Goal: Task Accomplishment & Management: Complete application form

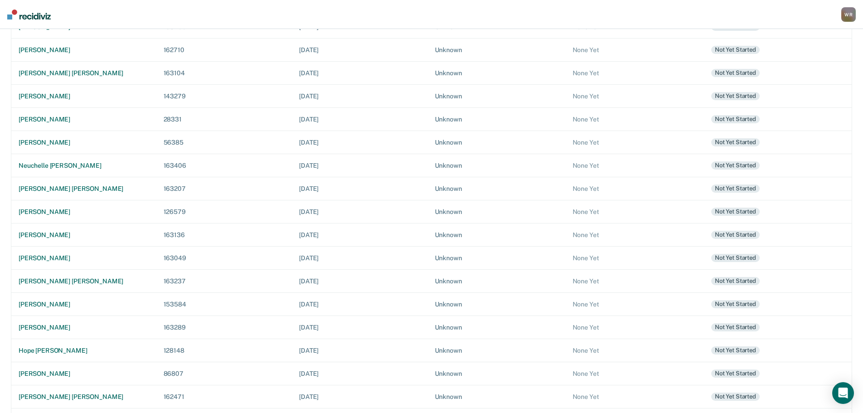
scroll to position [136, 0]
click at [65, 349] on div "hope [PERSON_NAME]" at bounding box center [84, 350] width 131 height 8
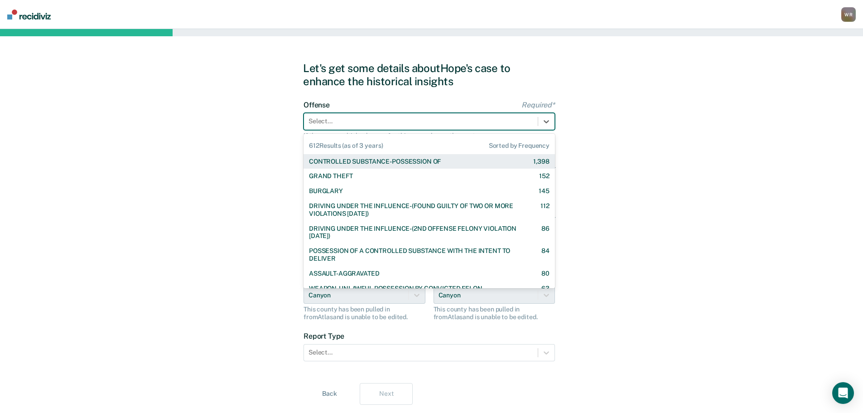
click at [430, 121] on div at bounding box center [421, 121] width 225 height 10
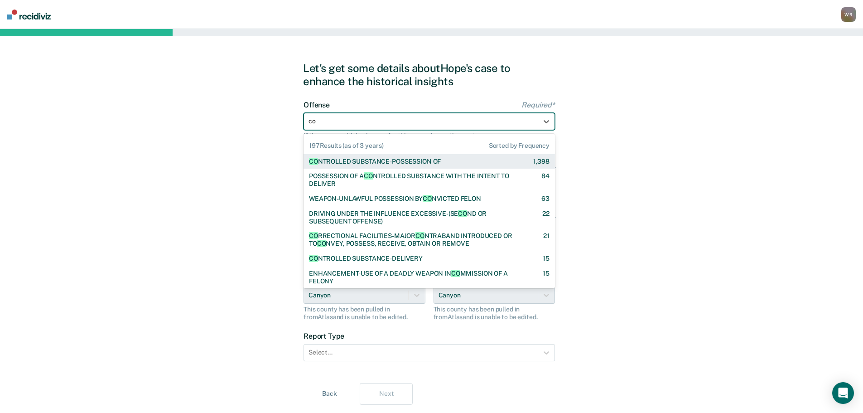
type input "con"
click at [419, 162] on div "CON TROLLED SUBSTANCE-POSSESSION OF" at bounding box center [375, 162] width 132 height 8
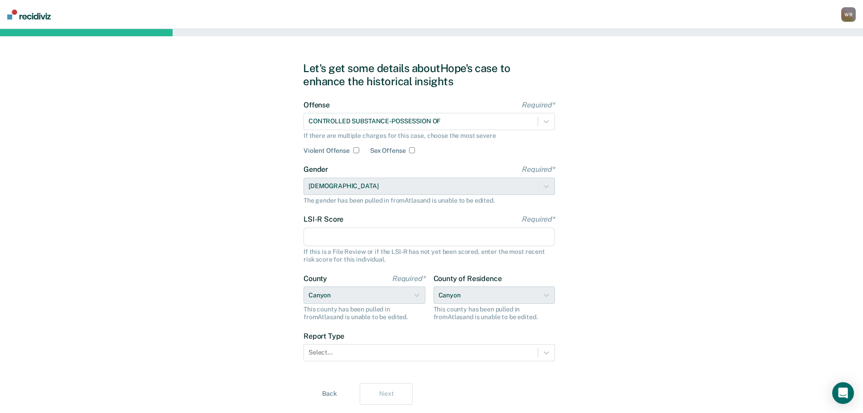
click at [340, 236] on input "LSI-R Score Required*" at bounding box center [429, 236] width 251 height 19
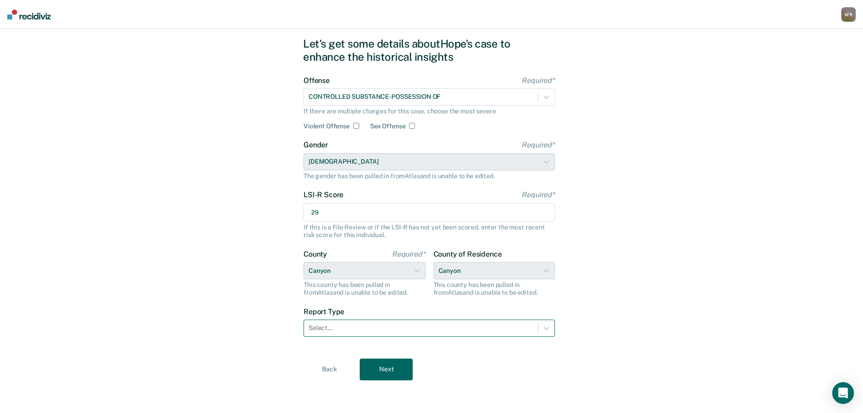
type input "29"
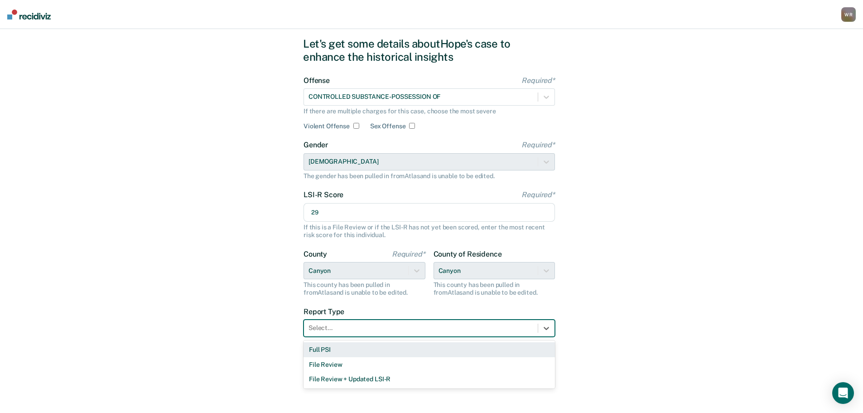
click at [372, 326] on div at bounding box center [421, 328] width 225 height 10
click at [343, 350] on div "Full PSI" at bounding box center [429, 349] width 251 height 15
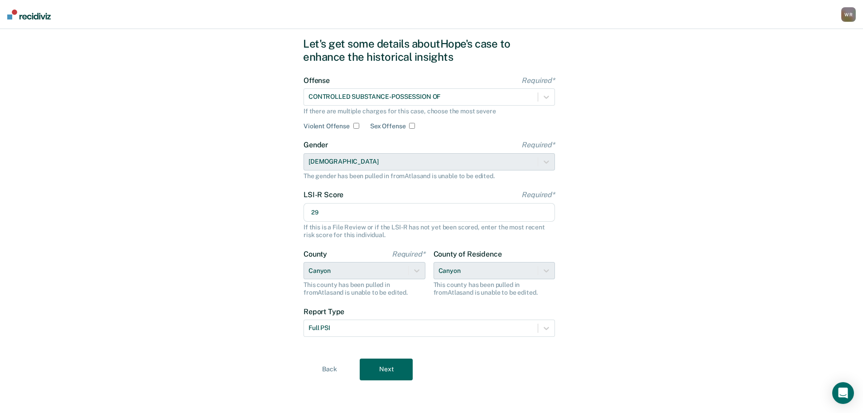
click at [382, 367] on button "Next" at bounding box center [386, 369] width 53 height 22
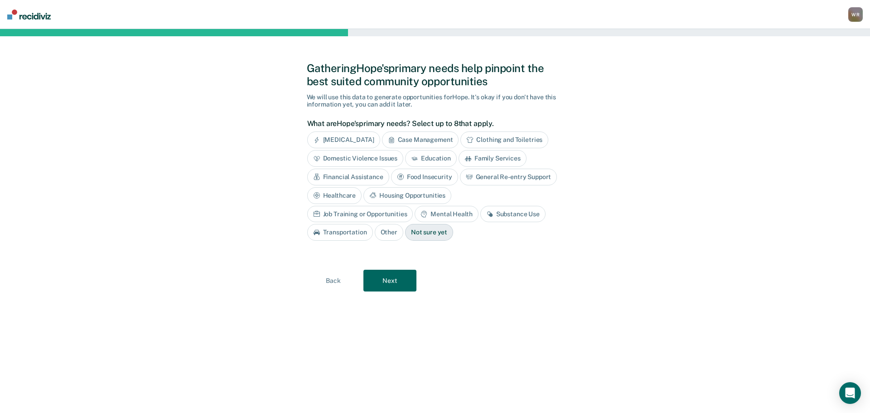
click at [501, 159] on div "Family Services" at bounding box center [493, 158] width 68 height 17
click at [394, 194] on div "Housing Opportunities" at bounding box center [407, 195] width 88 height 17
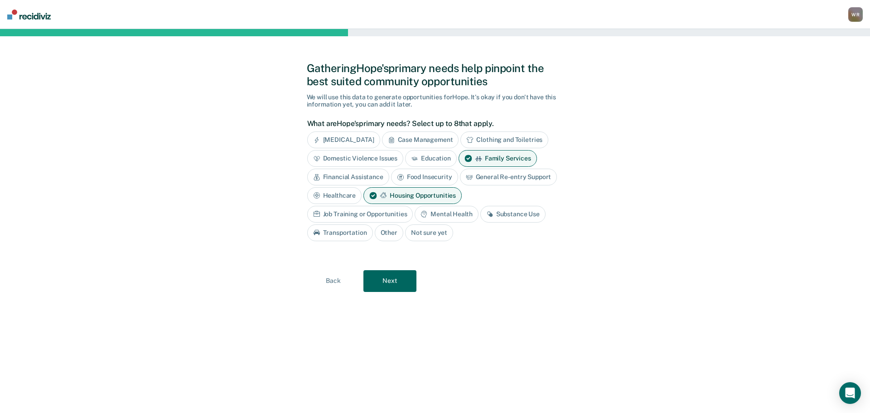
click at [432, 213] on div "Mental Health" at bounding box center [446, 214] width 63 height 17
click at [533, 210] on div "Substance Use" at bounding box center [523, 214] width 65 height 17
click at [397, 281] on button "Next" at bounding box center [389, 281] width 53 height 22
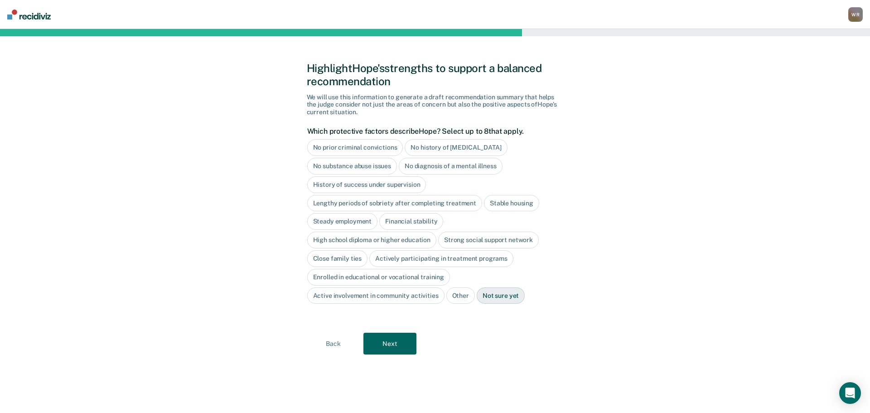
click at [378, 188] on div "History of success under supervision" at bounding box center [366, 184] width 119 height 17
click at [389, 259] on div "Actively participating in treatment programs" at bounding box center [441, 258] width 144 height 17
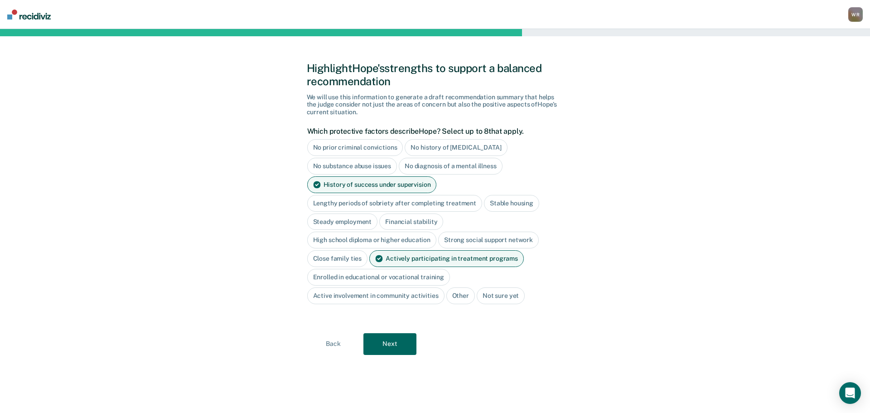
click at [392, 342] on button "Next" at bounding box center [389, 344] width 53 height 22
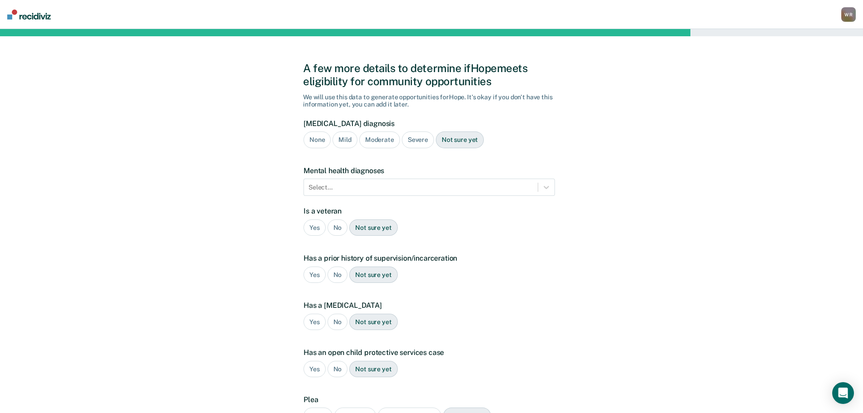
drag, startPoint x: 421, startPoint y: 139, endPoint x: 404, endPoint y: 155, distance: 23.4
click at [421, 139] on div "Severe" at bounding box center [418, 139] width 32 height 17
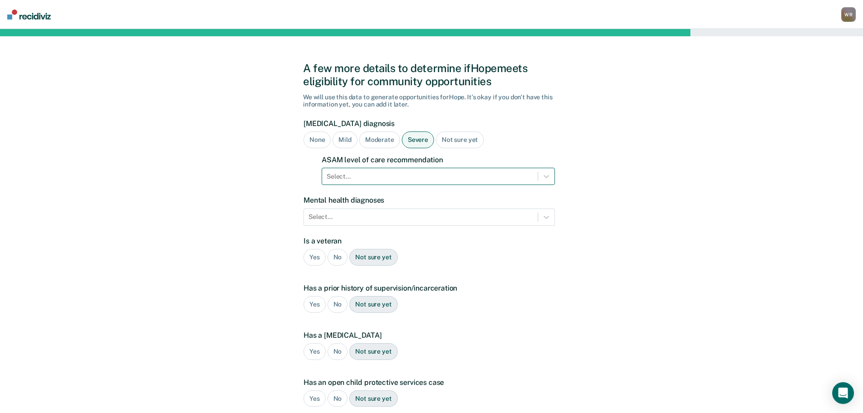
click at [377, 179] on div at bounding box center [430, 177] width 207 height 10
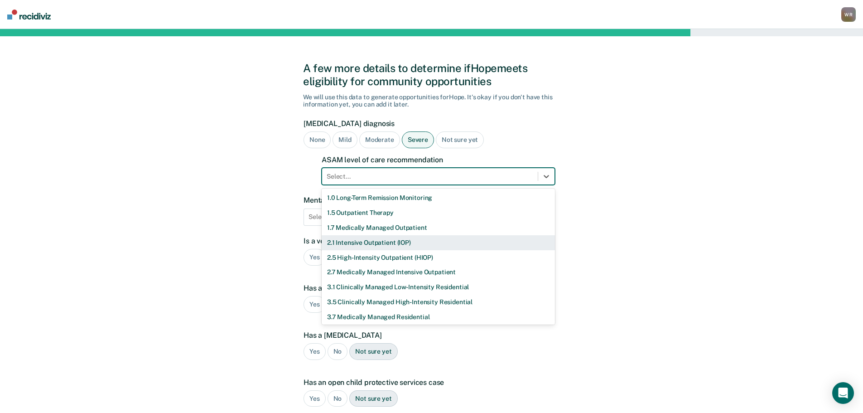
click at [357, 241] on div "2.1 Intensive Outpatient (IOP)" at bounding box center [438, 242] width 233 height 15
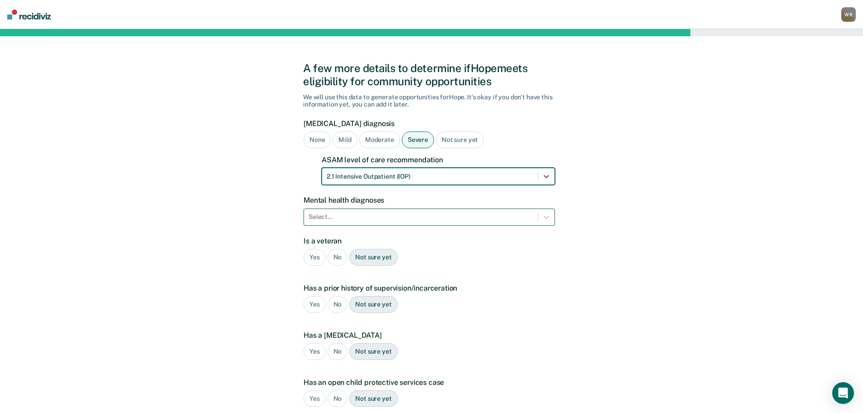
click at [366, 218] on div at bounding box center [421, 217] width 225 height 10
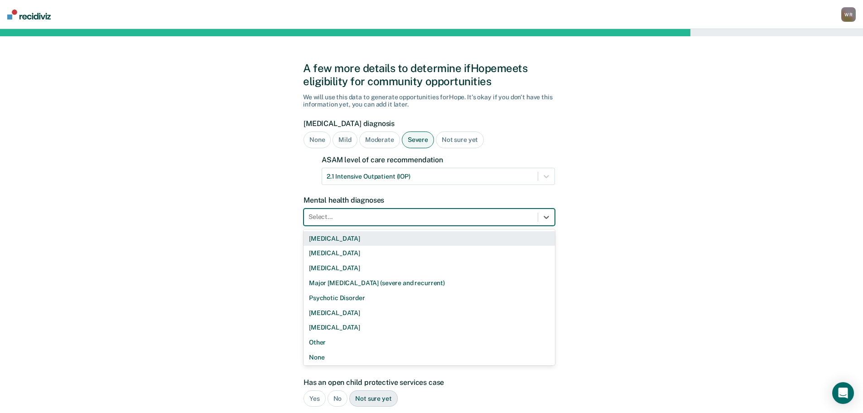
click at [341, 238] on div "[MEDICAL_DATA]" at bounding box center [429, 238] width 251 height 15
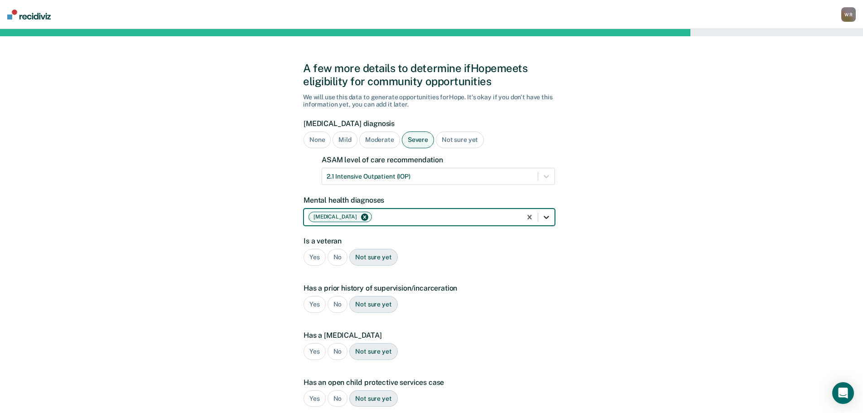
click at [546, 219] on icon at bounding box center [546, 217] width 9 height 9
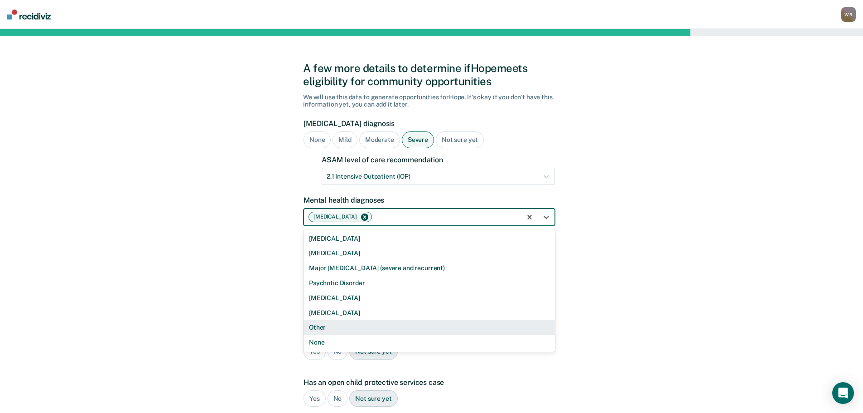
drag, startPoint x: 326, startPoint y: 327, endPoint x: 329, endPoint y: 323, distance: 4.9
click at [326, 327] on div "Other" at bounding box center [429, 327] width 251 height 15
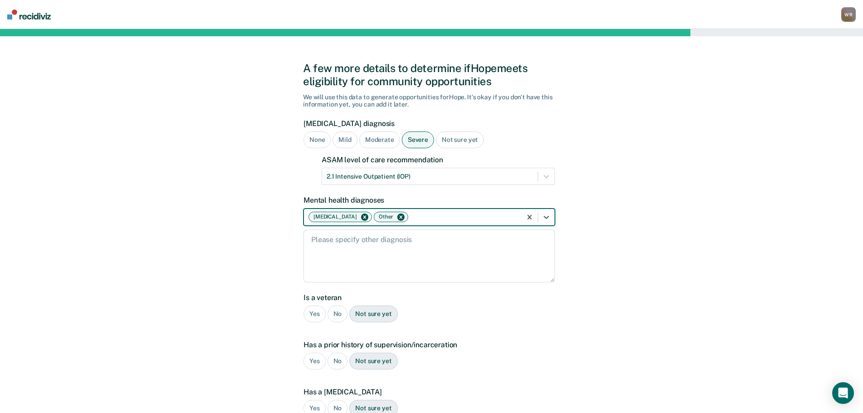
click at [337, 312] on div "No" at bounding box center [338, 313] width 20 height 17
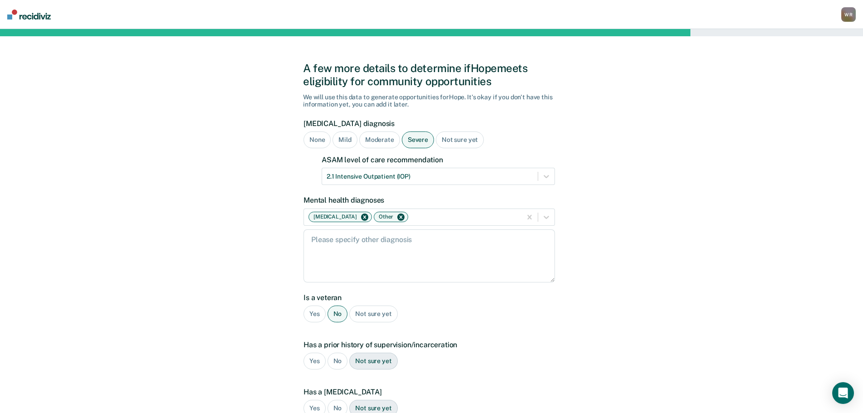
click at [316, 360] on div "Yes" at bounding box center [315, 361] width 22 height 17
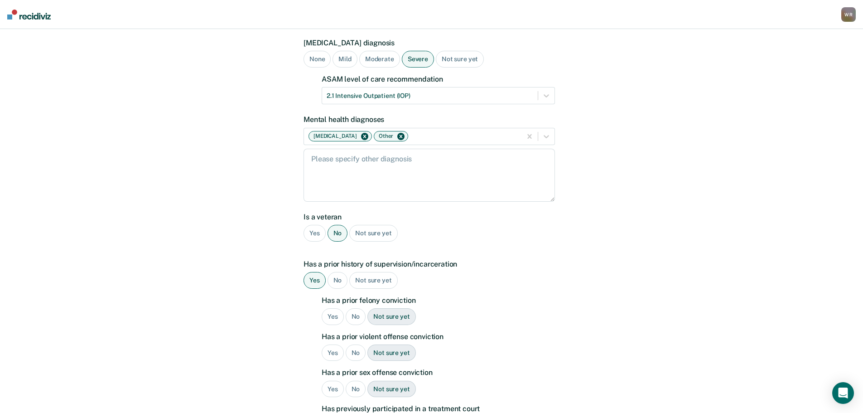
scroll to position [91, 0]
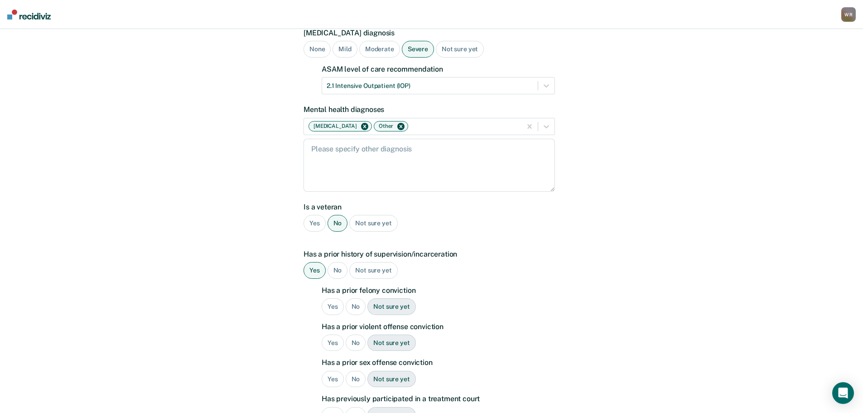
click at [336, 306] on div "Yes" at bounding box center [333, 306] width 22 height 17
click at [332, 345] on div "Yes" at bounding box center [333, 342] width 22 height 17
drag, startPoint x: 355, startPoint y: 380, endPoint x: 367, endPoint y: 356, distance: 26.6
click at [355, 378] on div "No" at bounding box center [356, 379] width 20 height 17
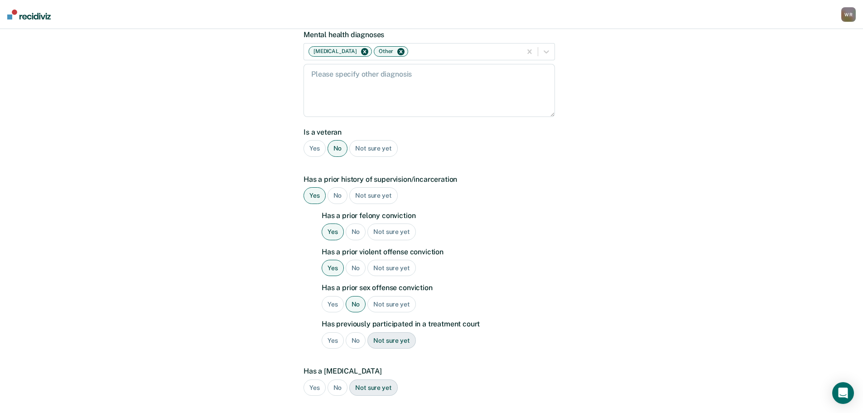
scroll to position [181, 0]
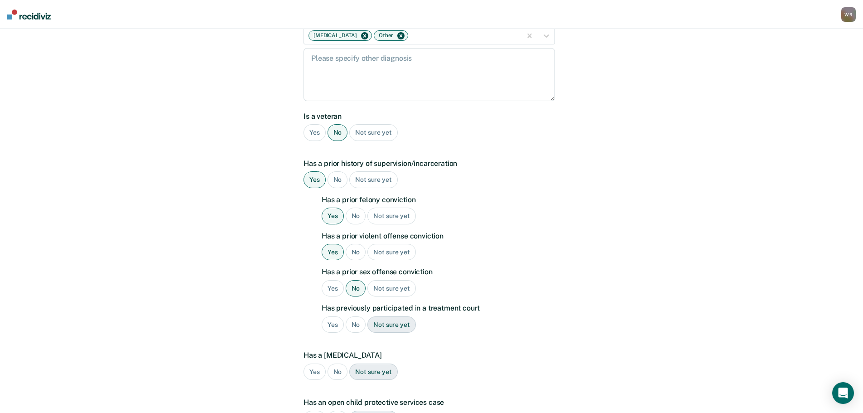
click at [334, 324] on div "Yes" at bounding box center [333, 324] width 22 height 17
click at [314, 372] on div "Yes" at bounding box center [315, 371] width 22 height 17
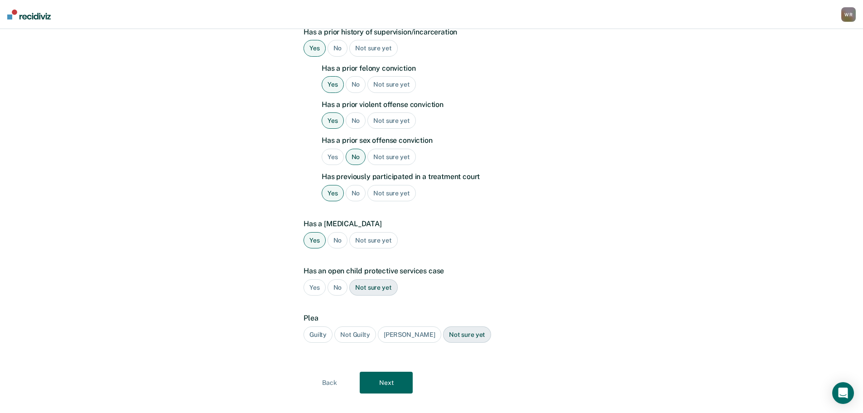
scroll to position [317, 0]
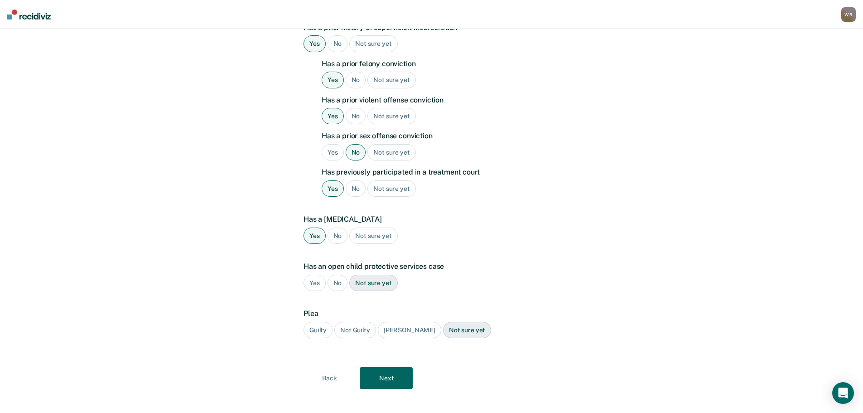
click at [314, 283] on div "Yes" at bounding box center [315, 283] width 22 height 17
click at [321, 330] on div "Guilty" at bounding box center [318, 330] width 29 height 17
click at [385, 369] on button "Next" at bounding box center [386, 378] width 53 height 22
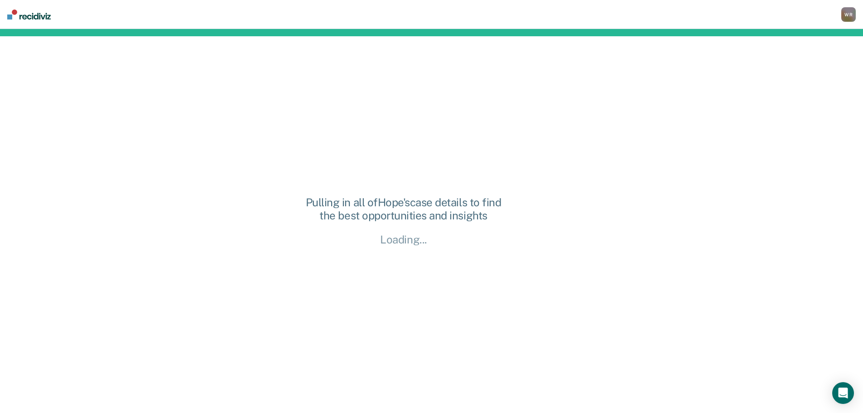
scroll to position [0, 0]
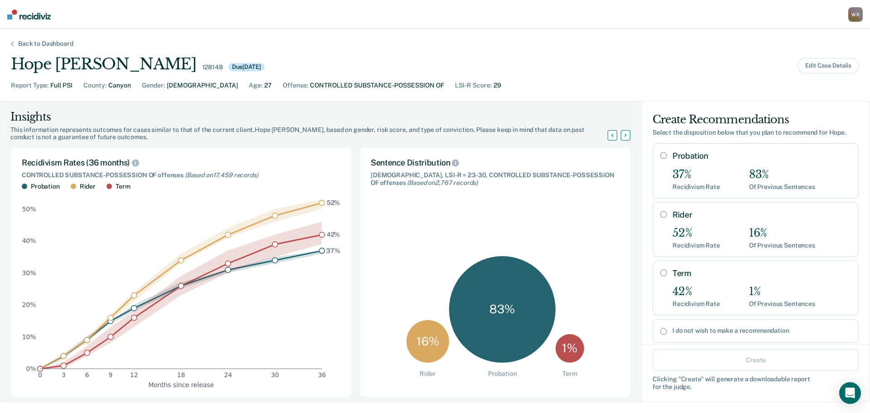
click at [660, 157] on input "Probation" at bounding box center [663, 155] width 7 height 7
radio input "true"
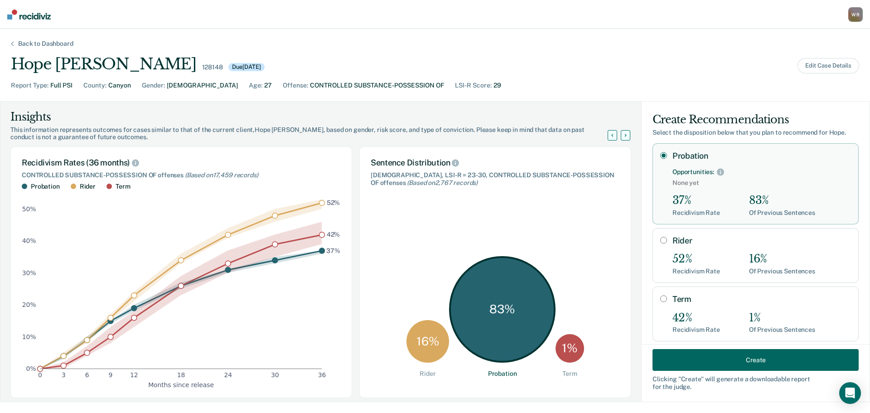
click at [747, 360] on button "Create" at bounding box center [756, 360] width 206 height 22
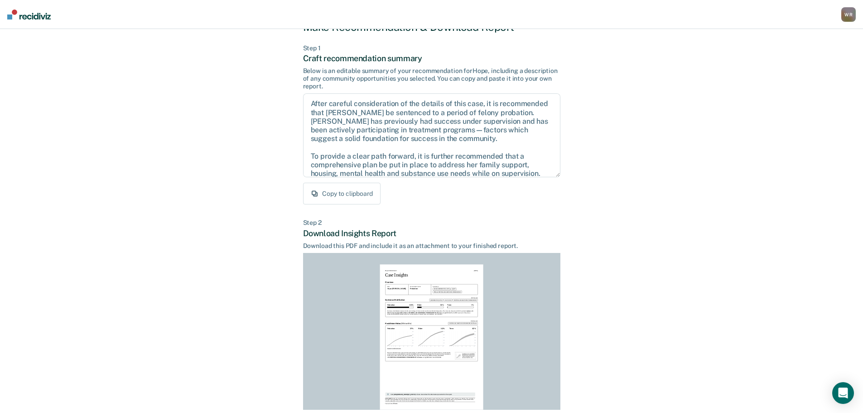
scroll to position [104, 0]
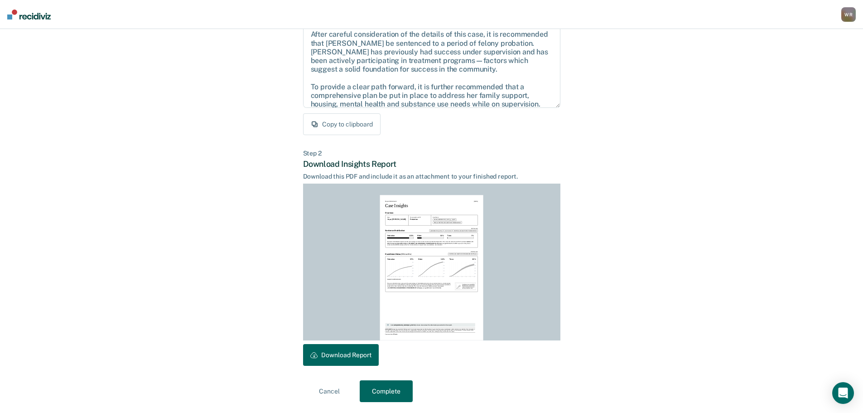
click at [345, 352] on button "Download Report" at bounding box center [341, 355] width 76 height 22
drag, startPoint x: 378, startPoint y: 392, endPoint x: 380, endPoint y: 384, distance: 7.8
click at [378, 392] on button "Complete" at bounding box center [386, 391] width 53 height 22
